Goal: Task Accomplishment & Management: Use online tool/utility

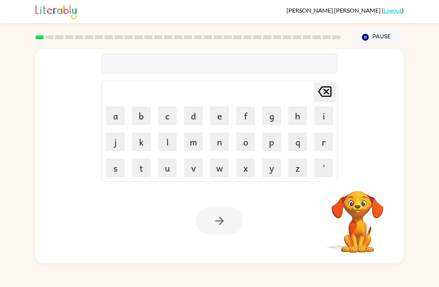
click at [376, 84] on div "[PERSON_NAME] last character input a b c d e f g h i j k l m n o p q r s t u v …" at bounding box center [219, 112] width 368 height 126
click at [324, 92] on icon "[PERSON_NAME] last character input" at bounding box center [325, 92] width 18 height 18
click at [430, 117] on div "[PERSON_NAME] last character input a b c d e f g h i j k l m n o p q r s t u v …" at bounding box center [219, 154] width 439 height 217
click at [432, 109] on div "[PERSON_NAME] last character input a b c d e f g h i j k l m n o p q r s t u v …" at bounding box center [219, 154] width 439 height 217
click at [422, 38] on div "[PERSON_NAME] ( Logout ) Pause Pause [PERSON_NAME] last character input a b c d…" at bounding box center [219, 143] width 439 height 287
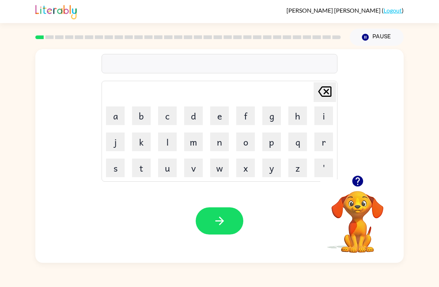
click at [323, 94] on icon "[PERSON_NAME] last character input" at bounding box center [325, 92] width 18 height 18
click at [290, 131] on td "q" at bounding box center [297, 141] width 25 height 25
click at [269, 112] on button "g" at bounding box center [271, 115] width 19 height 19
click at [329, 91] on icon "[PERSON_NAME] last character input" at bounding box center [325, 92] width 18 height 18
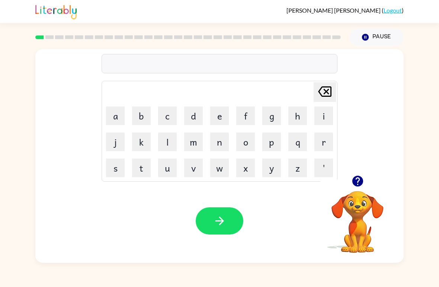
click at [329, 91] on icon "[PERSON_NAME] last character input" at bounding box center [325, 92] width 18 height 18
click at [328, 89] on icon at bounding box center [324, 91] width 13 height 10
click at [228, 215] on button "button" at bounding box center [220, 220] width 48 height 27
click at [134, 109] on button "b" at bounding box center [141, 115] width 19 height 19
click at [247, 140] on button "o" at bounding box center [245, 141] width 19 height 19
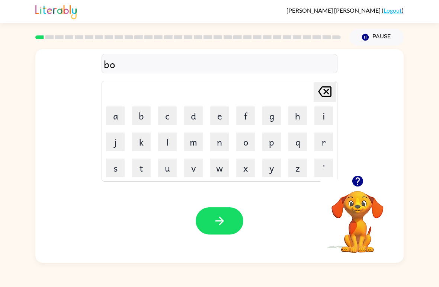
click at [321, 145] on button "r" at bounding box center [323, 141] width 19 height 19
click at [359, 180] on icon "button" at bounding box center [357, 180] width 13 height 13
click at [192, 119] on button "d" at bounding box center [193, 115] width 19 height 19
click at [224, 114] on button "e" at bounding box center [219, 115] width 19 height 19
click at [320, 138] on button "r" at bounding box center [323, 141] width 19 height 19
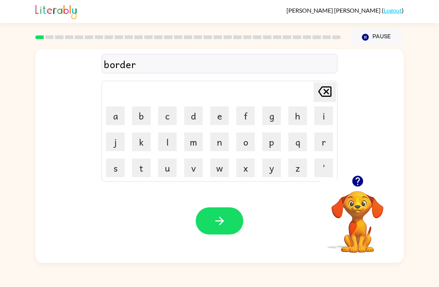
click at [224, 221] on icon "button" at bounding box center [219, 220] width 13 height 13
click at [394, 10] on link "Logout" at bounding box center [393, 10] width 18 height 7
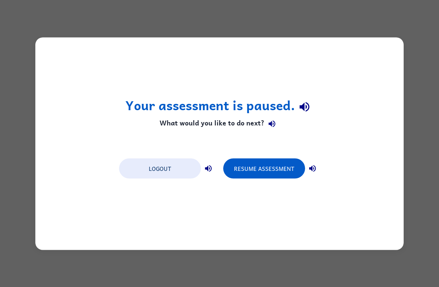
click at [195, 164] on button "Logout" at bounding box center [160, 168] width 82 height 20
